Goal: Task Accomplishment & Management: Manage account settings

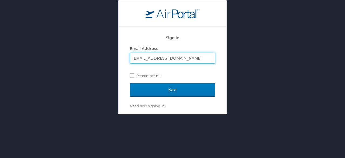
type input "[EMAIL_ADDRESS][DOMAIN_NAME]"
click at [130, 83] on input "Next" at bounding box center [172, 89] width 85 height 13
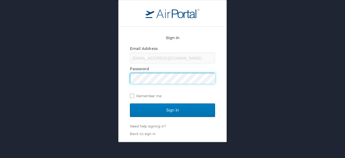
click at [130, 103] on input "Sign In" at bounding box center [172, 109] width 85 height 13
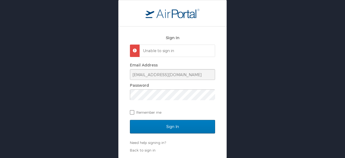
click at [135, 114] on label "Remember me" at bounding box center [172, 112] width 85 height 8
click at [133, 113] on input "Remember me" at bounding box center [132, 112] width 4 height 4
checkbox input "true"
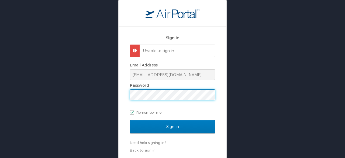
click at [114, 99] on div "Sign In Unable to sign in Email Address aelopez@tifs.com Password Remember me S…" at bounding box center [172, 79] width 345 height 158
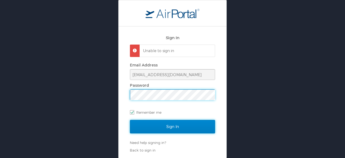
click at [184, 125] on input "Sign In" at bounding box center [172, 126] width 85 height 13
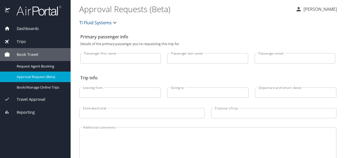
click at [293, 14] on div "TI Fluid Systems" at bounding box center [208, 22] width 264 height 17
click at [302, 11] on p "[PERSON_NAME]" at bounding box center [319, 9] width 35 height 6
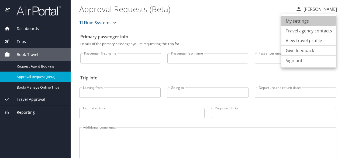
click at [299, 20] on li "My settings" at bounding box center [308, 21] width 55 height 10
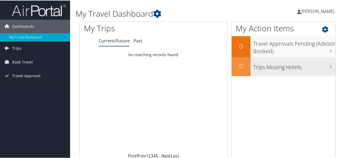
click at [268, 65] on h3 "Trips Missing Hotels" at bounding box center [294, 65] width 82 height 10
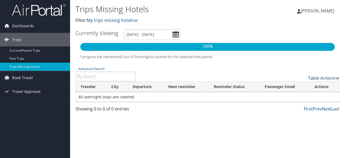
click at [7, 29] on icon at bounding box center [7, 26] width 8 height 8
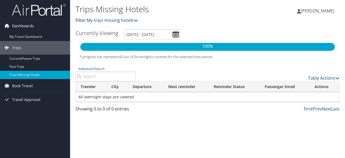
click at [23, 25] on span "Dashboards" at bounding box center [23, 25] width 22 height 13
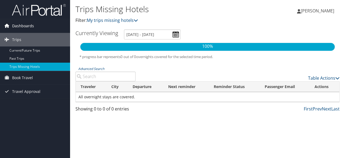
click at [23, 25] on span "Dashboards" at bounding box center [23, 25] width 22 height 13
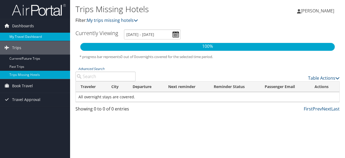
click at [35, 34] on link "My Travel Dashboard" at bounding box center [35, 37] width 70 height 8
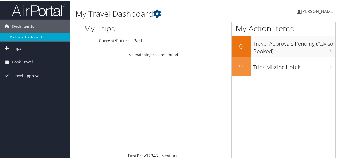
click at [321, 9] on span "[PERSON_NAME]" at bounding box center [317, 11] width 33 height 6
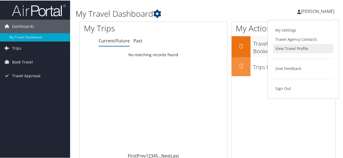
click at [294, 49] on link "View Travel Profile" at bounding box center [303, 47] width 60 height 9
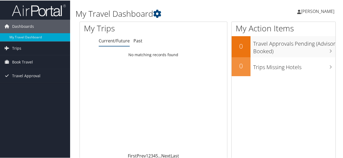
click at [319, 12] on span "[PERSON_NAME]" at bounding box center [317, 11] width 33 height 6
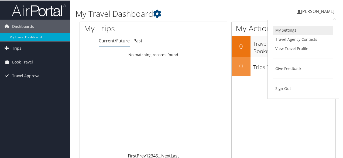
click at [288, 28] on link "My Settings" at bounding box center [303, 29] width 60 height 9
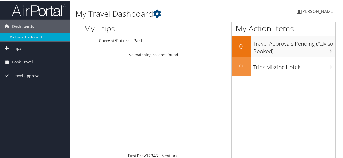
click at [316, 7] on link "[PERSON_NAME]" at bounding box center [318, 11] width 43 height 16
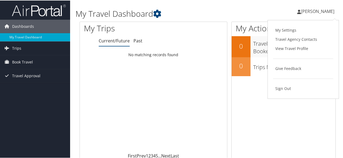
click at [297, 10] on icon at bounding box center [299, 11] width 4 height 4
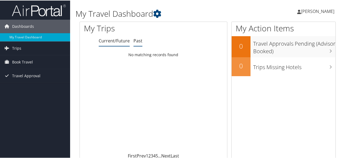
click at [138, 43] on link "Past" at bounding box center [137, 40] width 9 height 6
click at [107, 42] on link "Current/Future" at bounding box center [114, 40] width 31 height 6
click at [324, 29] on icon at bounding box center [330, 27] width 16 height 9
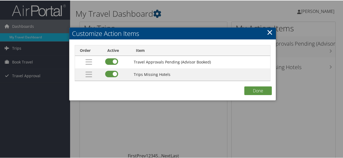
click at [267, 32] on link "×" at bounding box center [270, 31] width 6 height 11
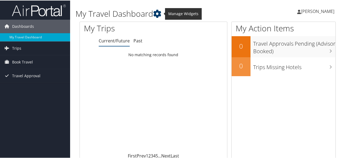
click at [158, 16] on icon at bounding box center [157, 13] width 8 height 8
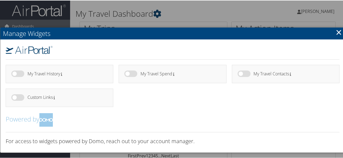
scroll to position [1, 0]
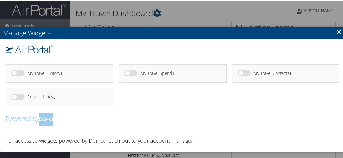
click at [338, 28] on link "×" at bounding box center [339, 31] width 6 height 11
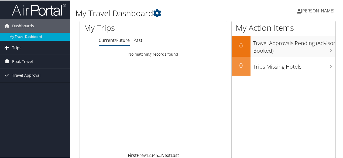
click at [11, 46] on link "Trips" at bounding box center [35, 46] width 70 height 13
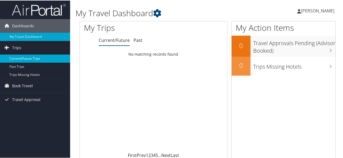
click at [30, 61] on link "Current/Future Trips" at bounding box center [35, 58] width 70 height 8
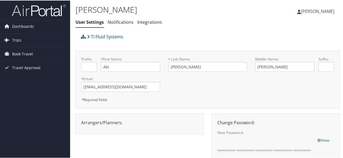
click at [108, 119] on div "Arrangers/Planners: Edit Arrangers & Planners [PERSON_NAME] [PERSON_NAME] [PERS…" at bounding box center [139, 122] width 125 height 6
click at [99, 125] on div at bounding box center [139, 126] width 125 height 3
click at [115, 19] on link "Notifications" at bounding box center [121, 22] width 26 height 6
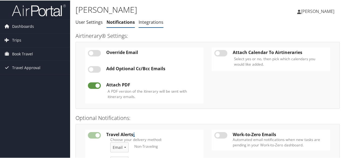
click at [150, 22] on link "Integrations" at bounding box center [151, 22] width 25 height 6
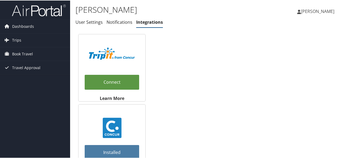
click at [301, 11] on span "[PERSON_NAME]" at bounding box center [317, 11] width 33 height 6
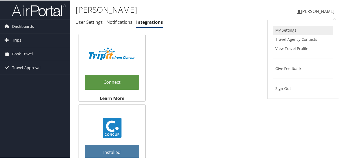
click at [294, 28] on link "My Settings" at bounding box center [303, 29] width 60 height 9
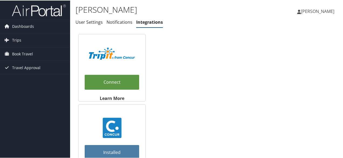
click at [301, 12] on span "[PERSON_NAME]" at bounding box center [317, 11] width 33 height 6
click at [22, 64] on span "Travel Approval" at bounding box center [26, 66] width 28 height 13
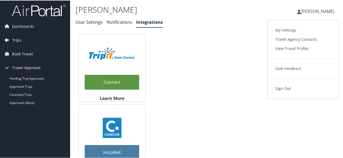
click at [32, 46] on link "Trips" at bounding box center [35, 39] width 70 height 13
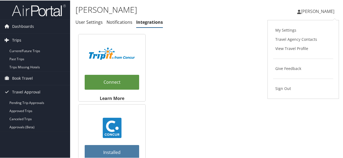
click at [36, 42] on link "Trips" at bounding box center [35, 39] width 70 height 13
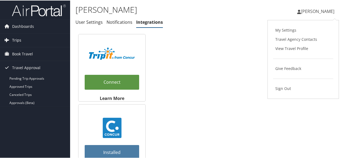
click at [36, 42] on link "Trips" at bounding box center [35, 39] width 70 height 13
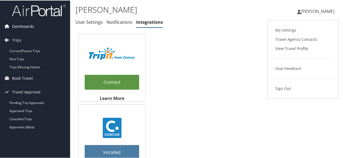
click at [45, 27] on link "Dashboards" at bounding box center [35, 25] width 70 height 13
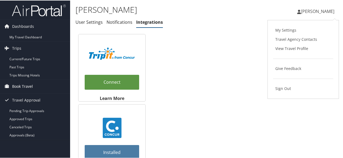
click at [36, 85] on link "Book Travel" at bounding box center [35, 85] width 70 height 13
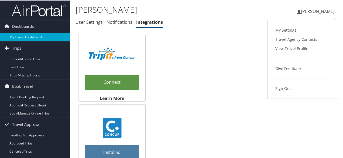
click at [36, 37] on link "My Travel Dashboard" at bounding box center [35, 37] width 70 height 8
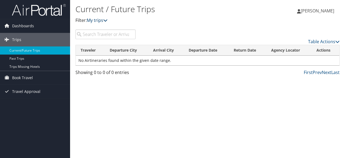
click at [103, 22] on link "My trips" at bounding box center [97, 20] width 21 height 6
click at [309, 9] on span "[PERSON_NAME]" at bounding box center [317, 11] width 33 height 6
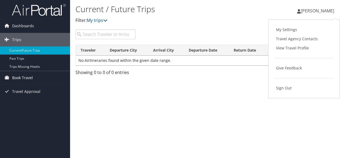
click at [45, 80] on link "Book Travel" at bounding box center [35, 77] width 70 height 13
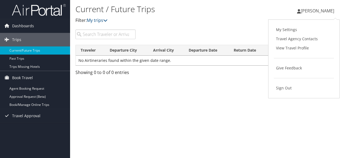
click at [123, 60] on td "No Airtineraries found within the given date range." at bounding box center [208, 61] width 264 height 10
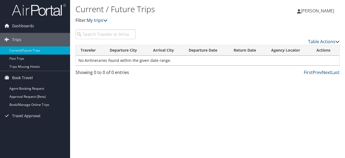
click at [102, 20] on link "My trips" at bounding box center [97, 20] width 21 height 6
click at [304, 11] on span "[PERSON_NAME]" at bounding box center [317, 11] width 33 height 6
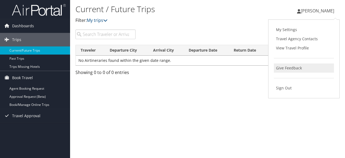
click at [287, 70] on link "Give Feedback" at bounding box center [304, 67] width 60 height 9
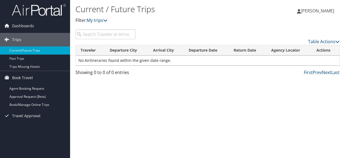
click at [323, 11] on span "[PERSON_NAME]" at bounding box center [317, 11] width 33 height 6
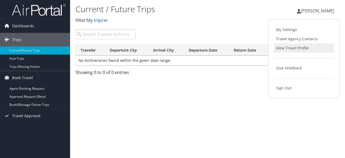
click at [286, 48] on link "View Travel Profile" at bounding box center [304, 47] width 60 height 9
